Goal: Transaction & Acquisition: Purchase product/service

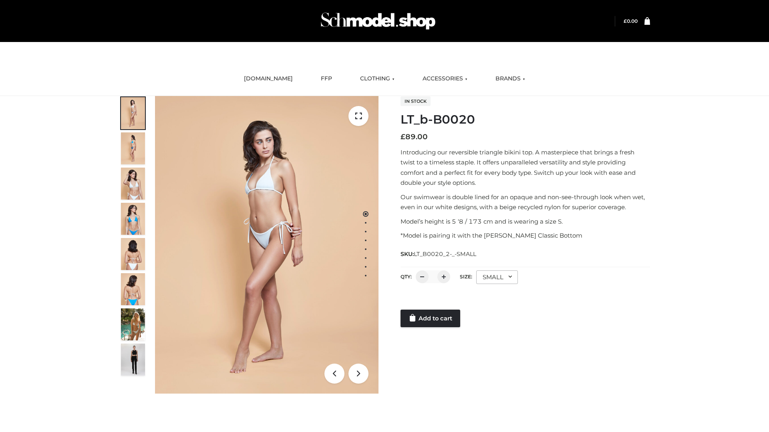
click at [431, 319] on link "Add to cart" at bounding box center [430, 319] width 60 height 18
